Goal: Information Seeking & Learning: Learn about a topic

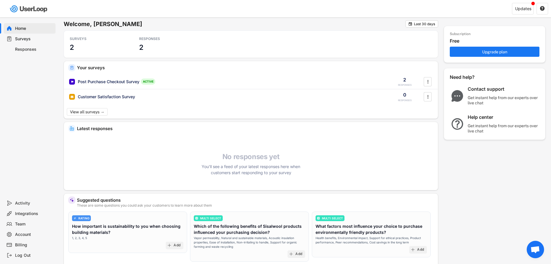
click at [483, 177] on div "Subscription Free Upgrade plan Need help? Contact support Get instant help from…" at bounding box center [494, 107] width 101 height 175
click at [522, 8] on div "Updates" at bounding box center [523, 9] width 16 height 4
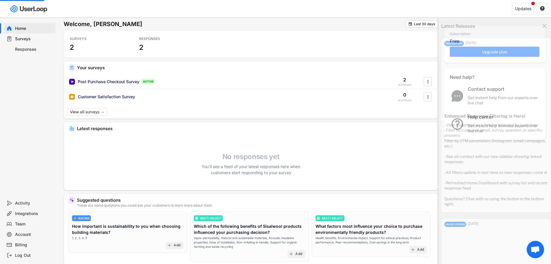
click at [546, 25] on div "Latest Releases " at bounding box center [496, 25] width 116 height 17
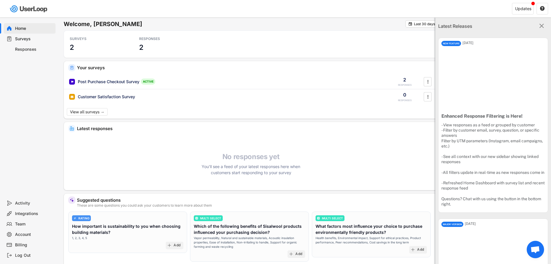
click at [540, 25] on text "" at bounding box center [542, 26] width 5 height 8
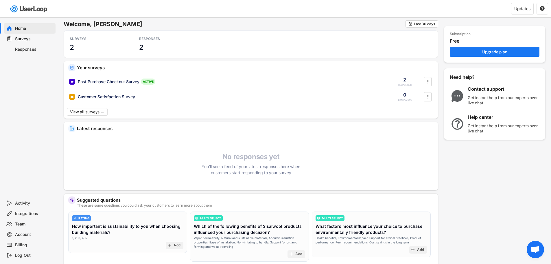
click at [166, 26] on h6 "Welcome, [PERSON_NAME]" at bounding box center [235, 24] width 342 height 8
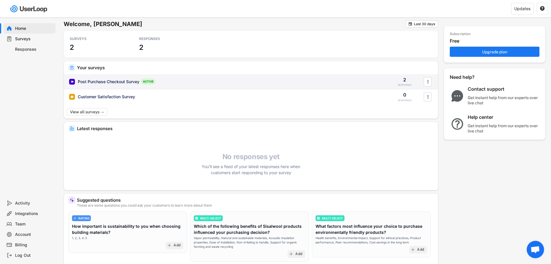
click at [109, 81] on div "Post Purchase Checkout Survey" at bounding box center [109, 82] width 62 height 6
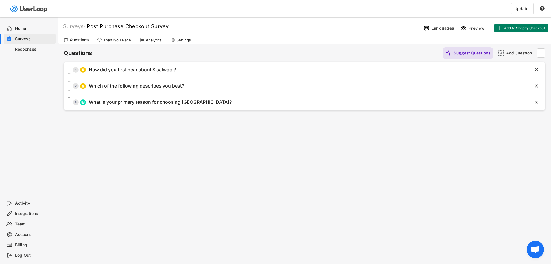
click at [24, 51] on div "Responses" at bounding box center [34, 49] width 38 height 5
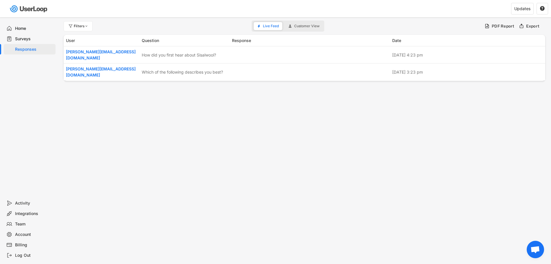
click at [20, 38] on div "Surveys" at bounding box center [34, 38] width 38 height 5
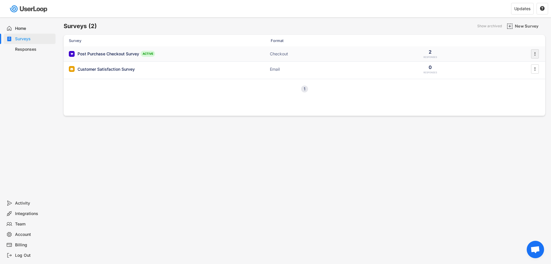
click at [534, 54] on icon "" at bounding box center [535, 53] width 6 height 9
click at [524, 101] on div "Analytics" at bounding box center [527, 100] width 36 height 5
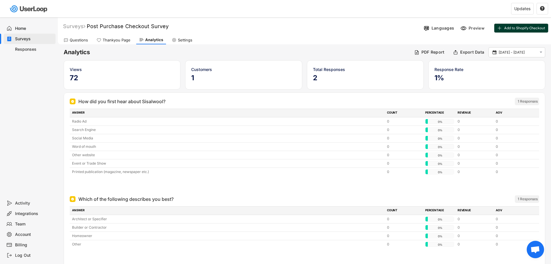
click at [502, 28] on use at bounding box center [499, 28] width 5 height 5
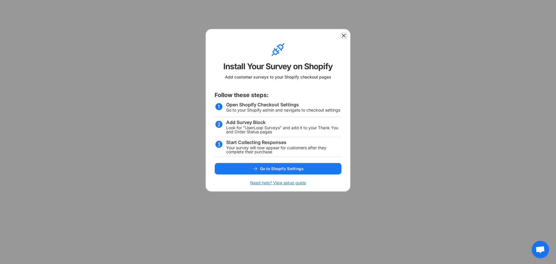
click at [343, 35] on use at bounding box center [344, 36] width 6 height 6
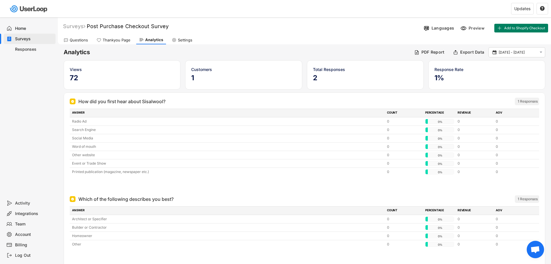
click at [21, 26] on div "Home" at bounding box center [34, 28] width 38 height 5
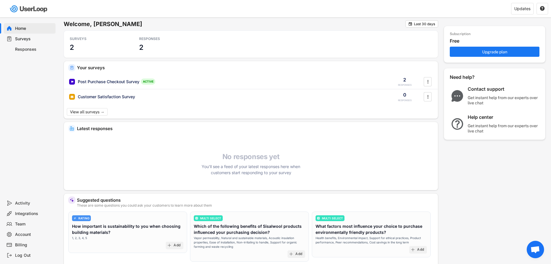
click at [24, 212] on div "Integrations" at bounding box center [34, 213] width 38 height 5
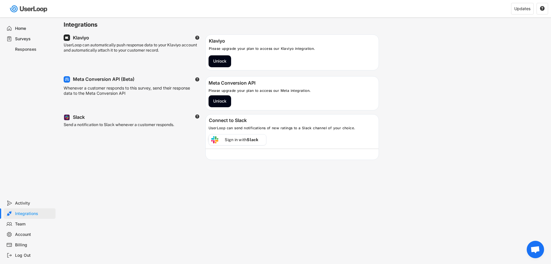
click at [22, 202] on div "Activity" at bounding box center [34, 202] width 38 height 5
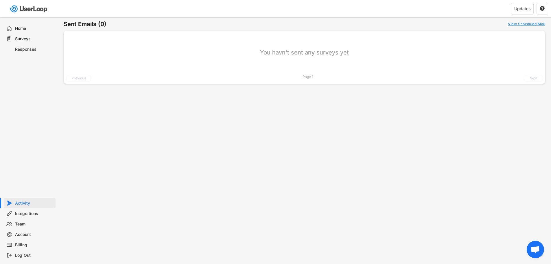
click at [23, 37] on div "Surveys" at bounding box center [34, 38] width 38 height 5
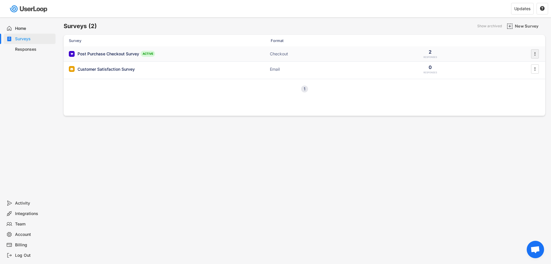
click at [536, 53] on text "" at bounding box center [535, 54] width 1 height 6
click at [422, 23] on div "Surveys (2) Show archived New Survey" at bounding box center [305, 26] width 482 height 12
click at [160, 12] on div at bounding box center [141, 8] width 282 height 17
click at [115, 180] on div "Surveys (2) Show archived New Survey Survey Format Post Purchase Checkout Surve…" at bounding box center [304, 156] width 493 height 279
click at [133, 50] on div "Post Purchase Checkout Survey ACTIVE Checkout 2 RESPONSES " at bounding box center [305, 53] width 482 height 15
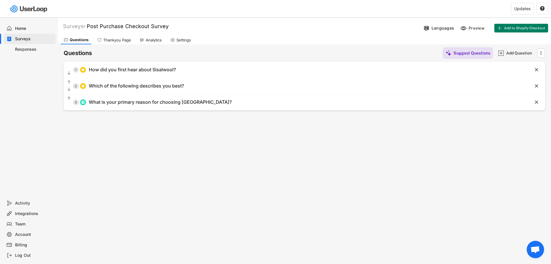
click at [317, 17] on div "Updates " at bounding box center [416, 8] width 269 height 17
click at [17, 27] on div "Home" at bounding box center [34, 28] width 38 height 5
